Goal: Transaction & Acquisition: Purchase product/service

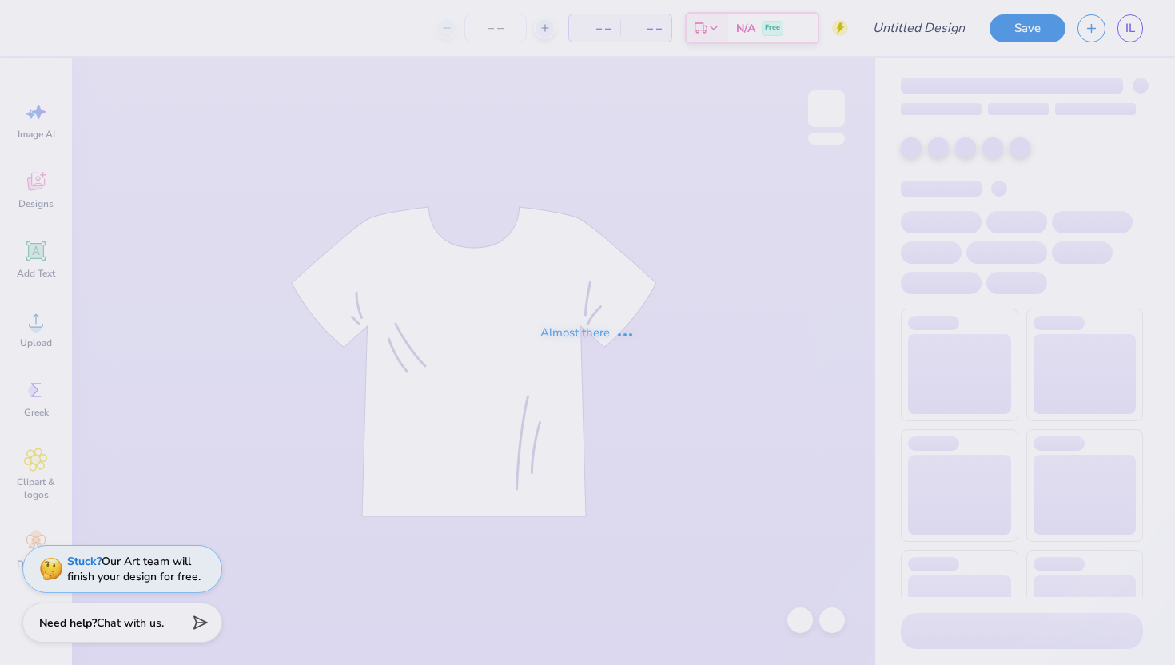
type input "Chi O housegirl [PERSON_NAME]"
type input "40"
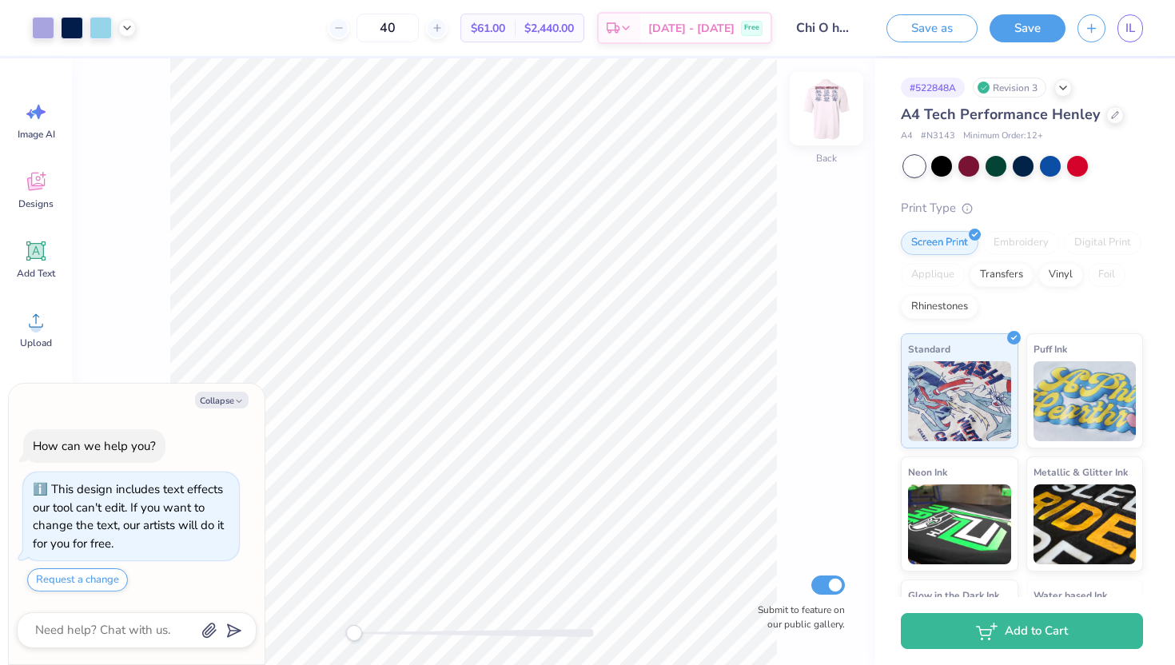
click at [831, 121] on img at bounding box center [826, 109] width 64 height 64
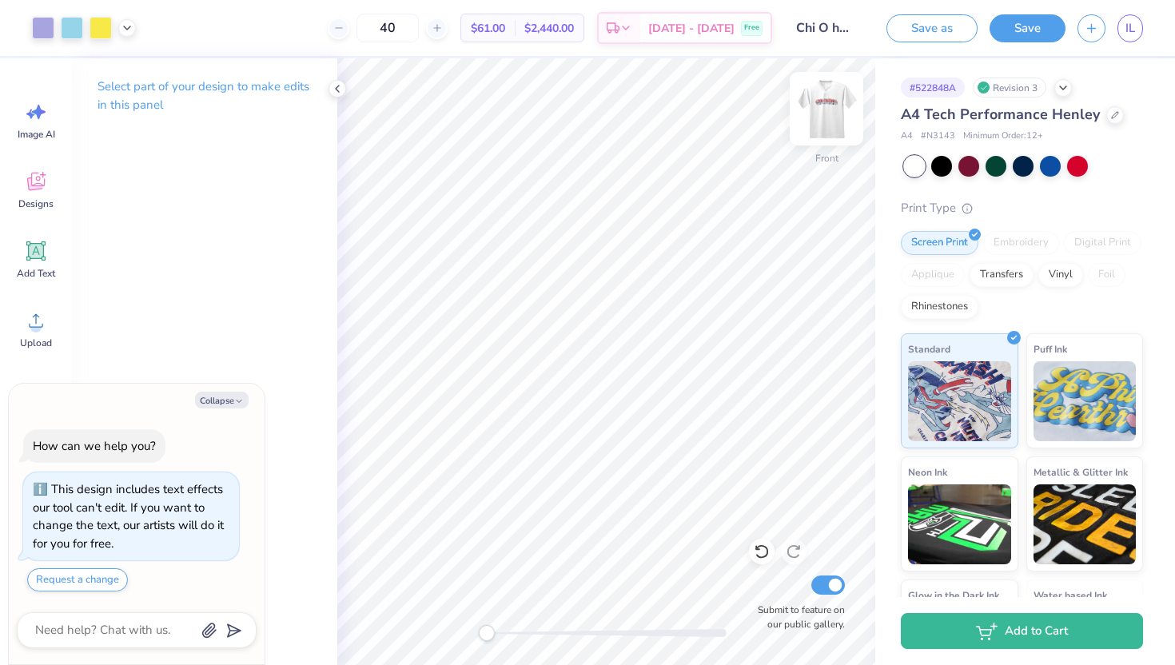
click at [820, 125] on img at bounding box center [826, 109] width 64 height 64
click at [831, 110] on img at bounding box center [826, 109] width 64 height 64
click at [836, 127] on img at bounding box center [826, 109] width 64 height 64
type textarea "x"
